Goal: Task Accomplishment & Management: Use online tool/utility

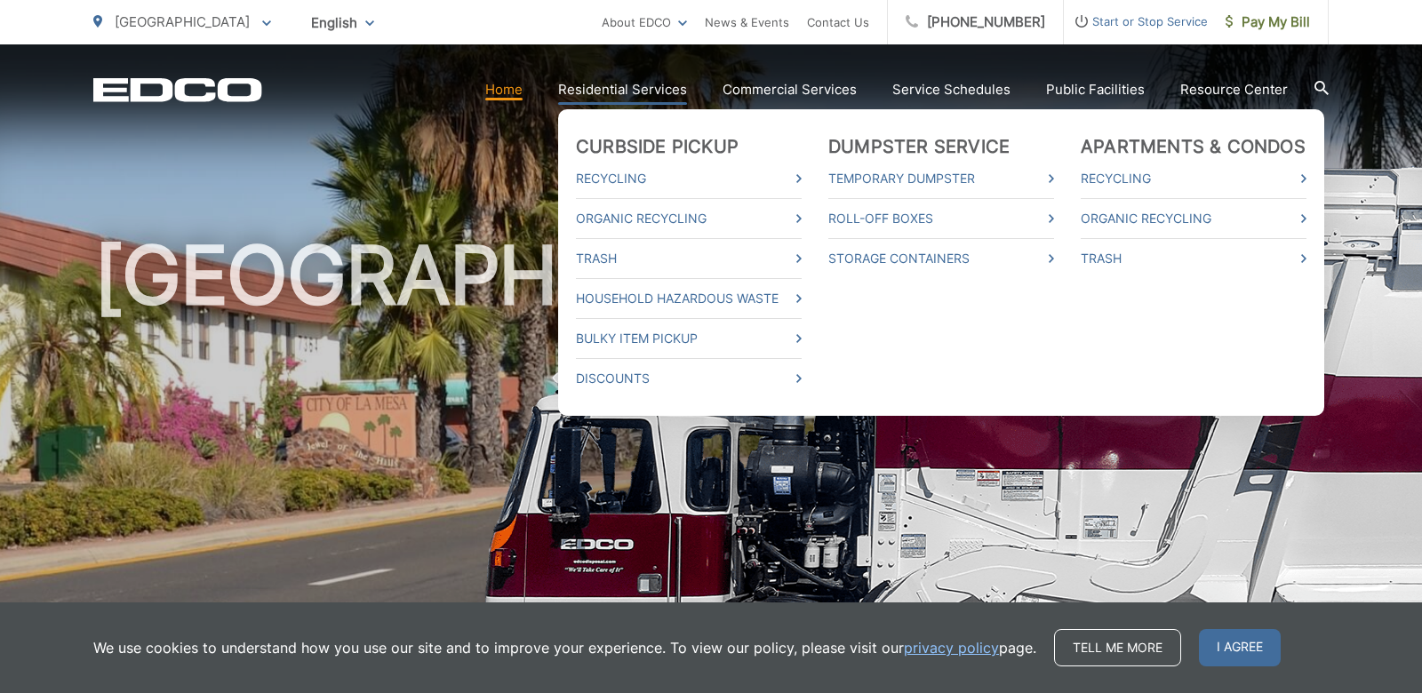
click at [592, 84] on link "Residential Services" at bounding box center [622, 89] width 129 height 21
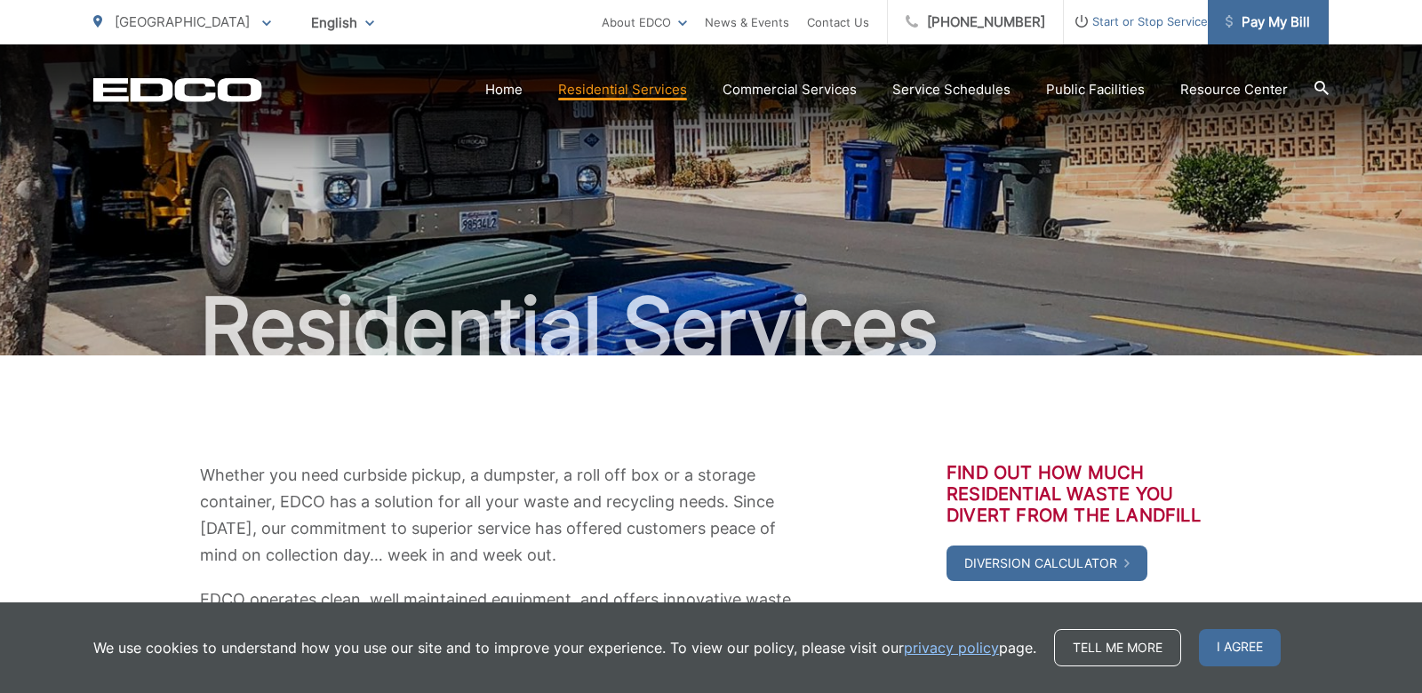
click at [1268, 14] on span "Pay My Bill" at bounding box center [1268, 22] width 84 height 21
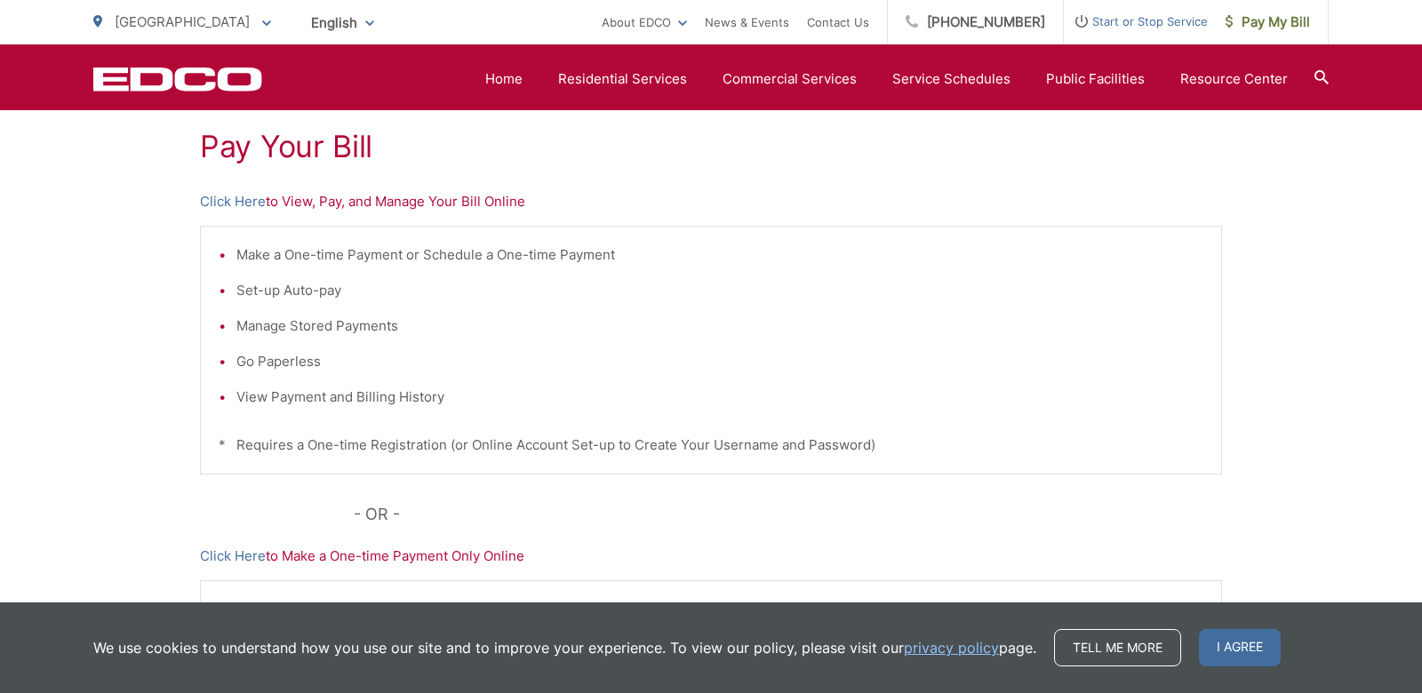
scroll to position [332, 0]
click at [234, 203] on link "Click Here" at bounding box center [233, 203] width 66 height 21
